Goal: Task Accomplishment & Management: Use online tool/utility

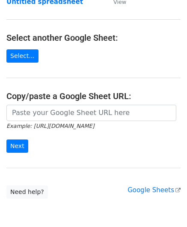
scroll to position [86, 0]
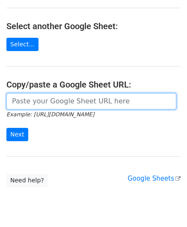
drag, startPoint x: 38, startPoint y: 93, endPoint x: 51, endPoint y: 95, distance: 13.8
click at [38, 93] on input "url" at bounding box center [91, 101] width 170 height 16
paste input "[URL][DOMAIN_NAME]"
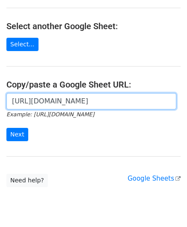
scroll to position [0, 186]
type input "[URL][DOMAIN_NAME]"
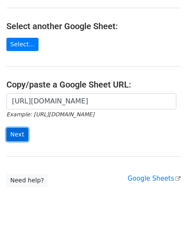
click at [16, 135] on input "Next" at bounding box center [17, 134] width 22 height 13
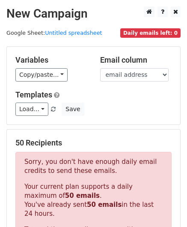
scroll to position [289, 0]
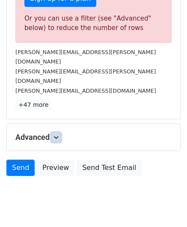
click at [59, 132] on link at bounding box center [55, 136] width 9 height 9
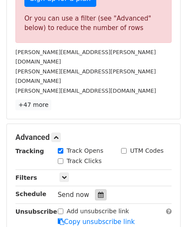
click at [98, 192] on icon at bounding box center [101, 195] width 6 height 6
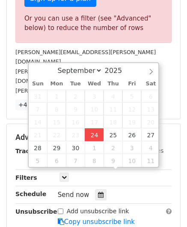
type input "[DATE] 12:00"
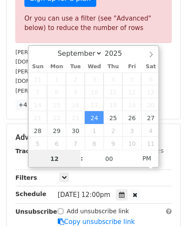
paste input "6"
type input "6"
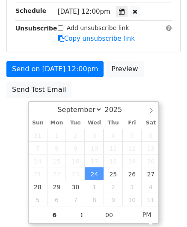
type input "[DATE] 18:00"
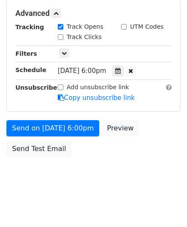
scroll to position [393, 0]
